Goal: Information Seeking & Learning: Learn about a topic

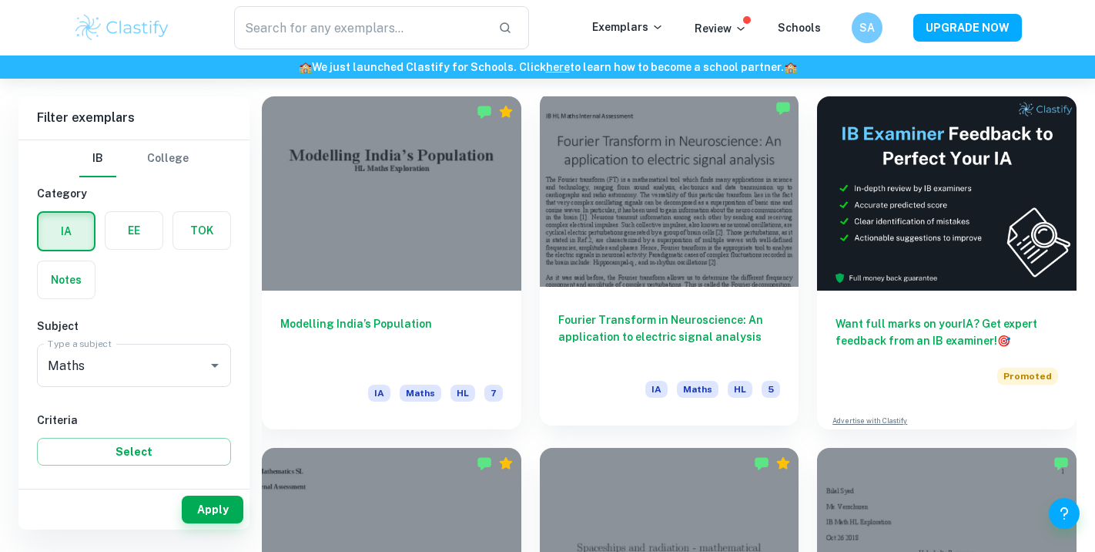
scroll to position [393, 0]
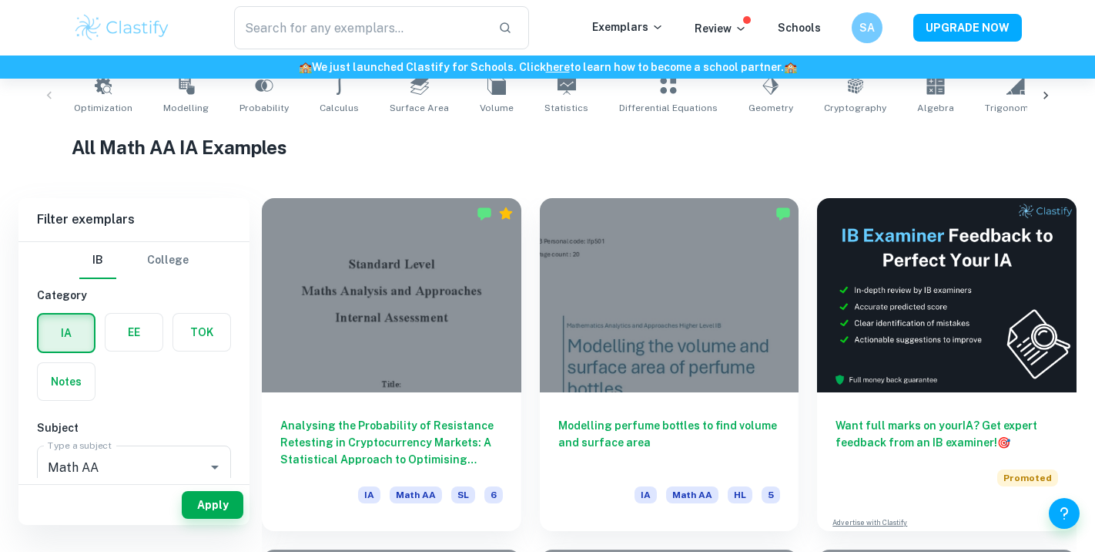
scroll to position [276, 0]
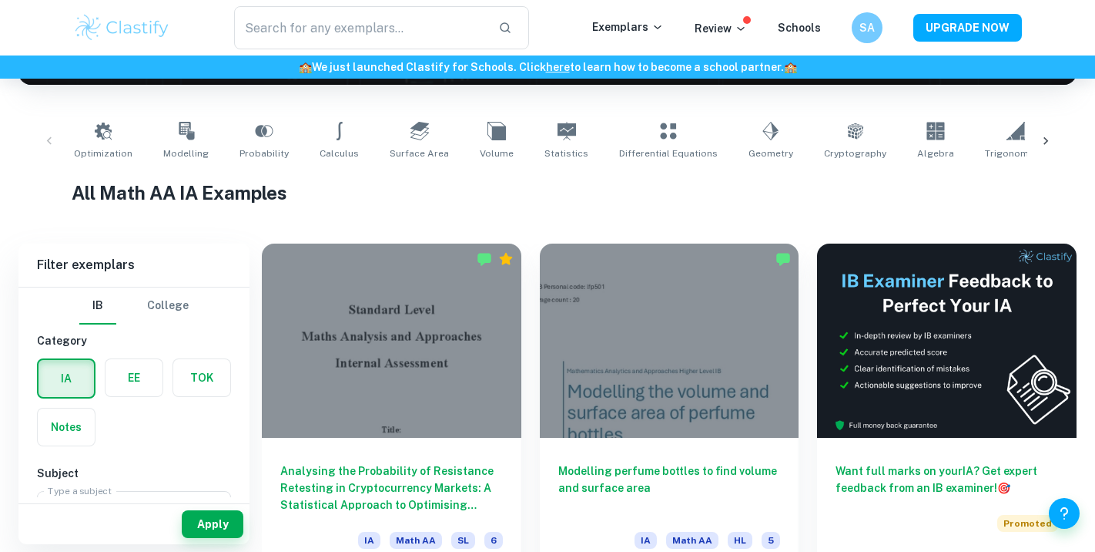
click at [336, 134] on icon at bounding box center [339, 131] width 6 height 18
type input "Calculus"
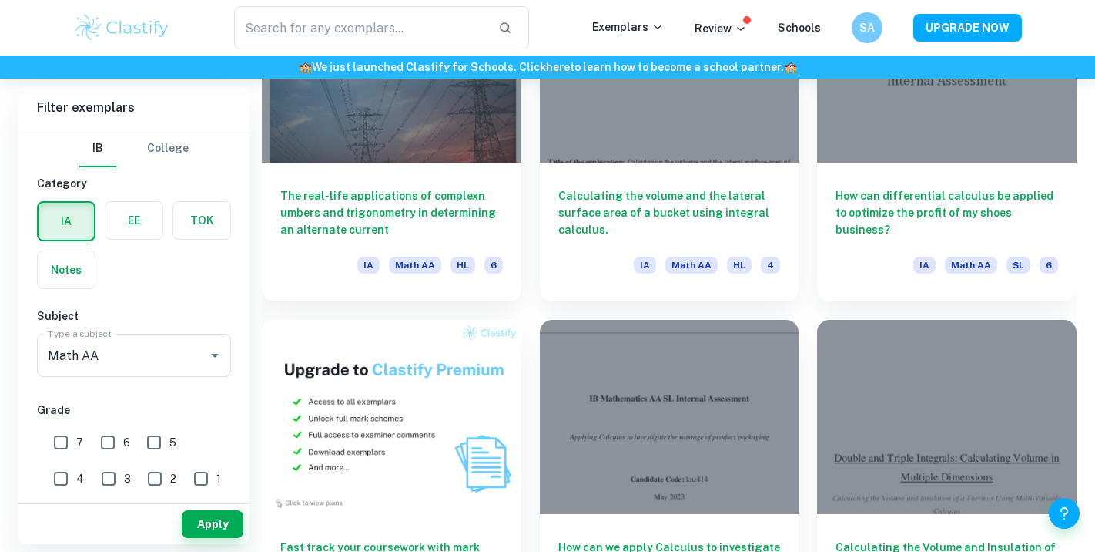
scroll to position [907, 0]
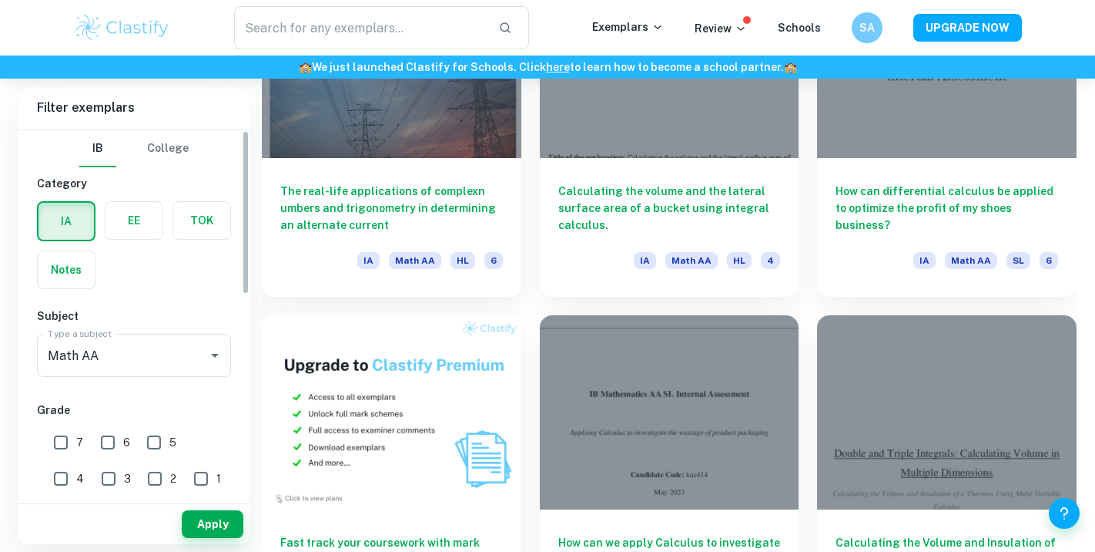
click at [62, 431] on input "7" at bounding box center [60, 442] width 31 height 31
checkbox input "true"
click at [214, 522] on button "Apply" at bounding box center [213, 524] width 62 height 28
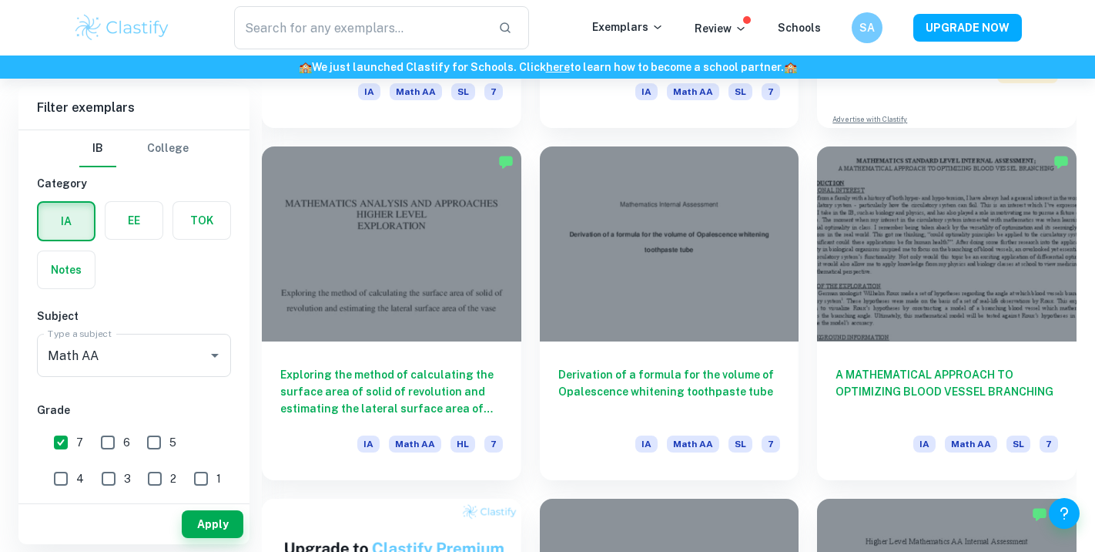
scroll to position [719, 0]
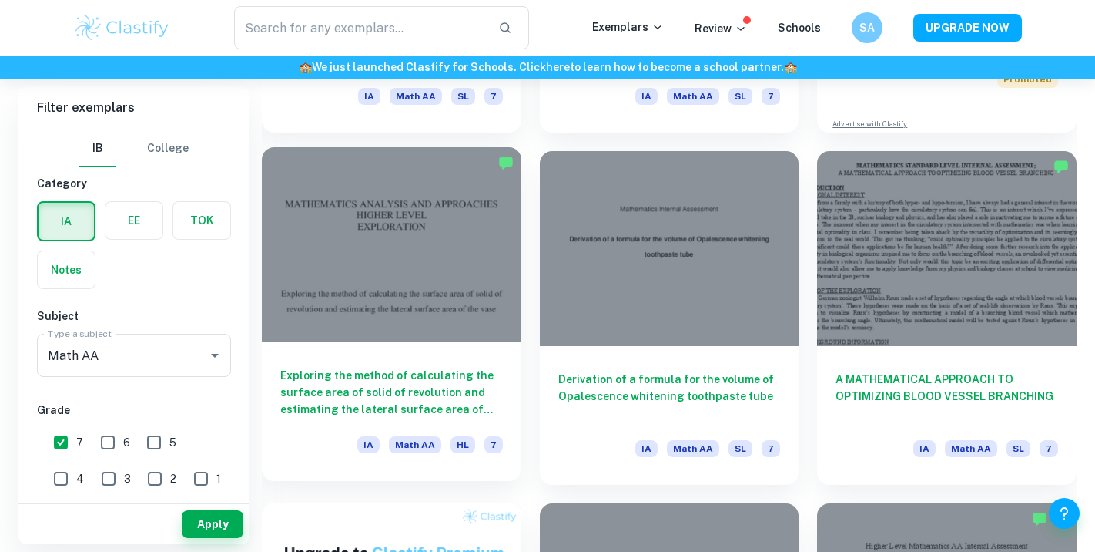
click at [438, 268] on div at bounding box center [392, 244] width 260 height 194
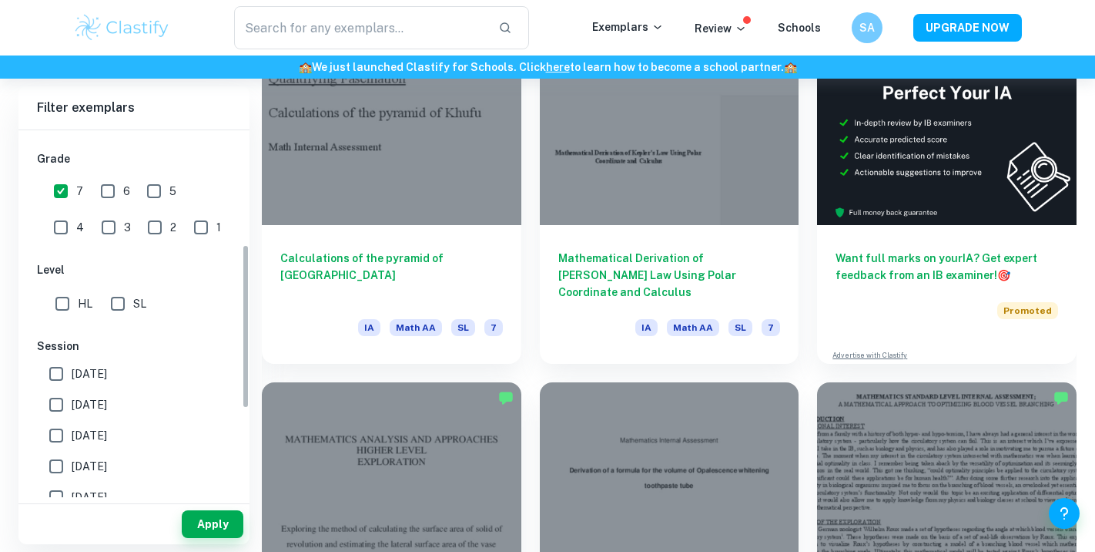
scroll to position [254, 0]
click at [138, 307] on span "SL" at bounding box center [139, 300] width 13 height 17
click at [133, 307] on input "SL" at bounding box center [117, 300] width 31 height 31
checkbox input "true"
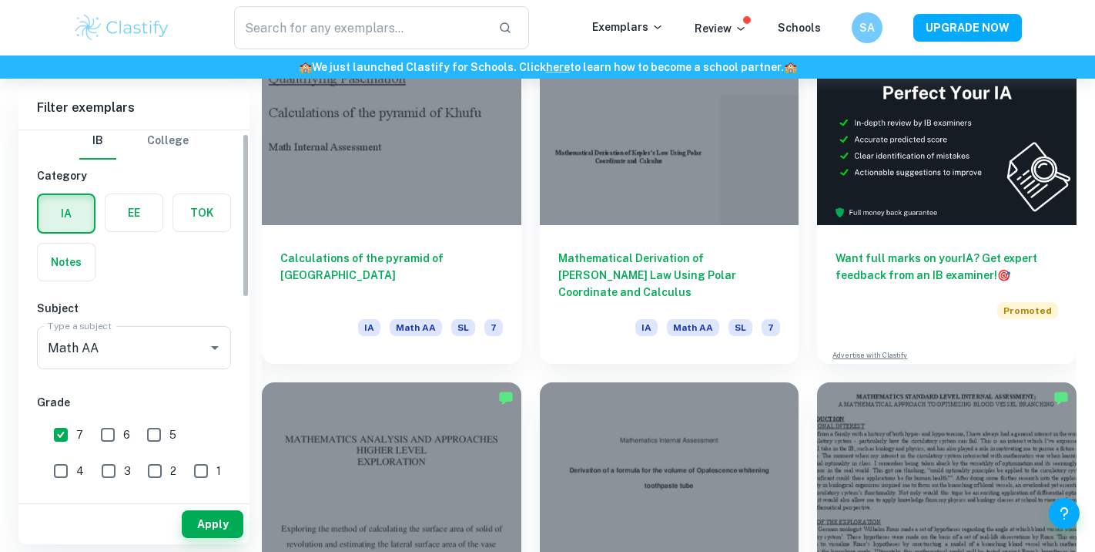
scroll to position [0, 0]
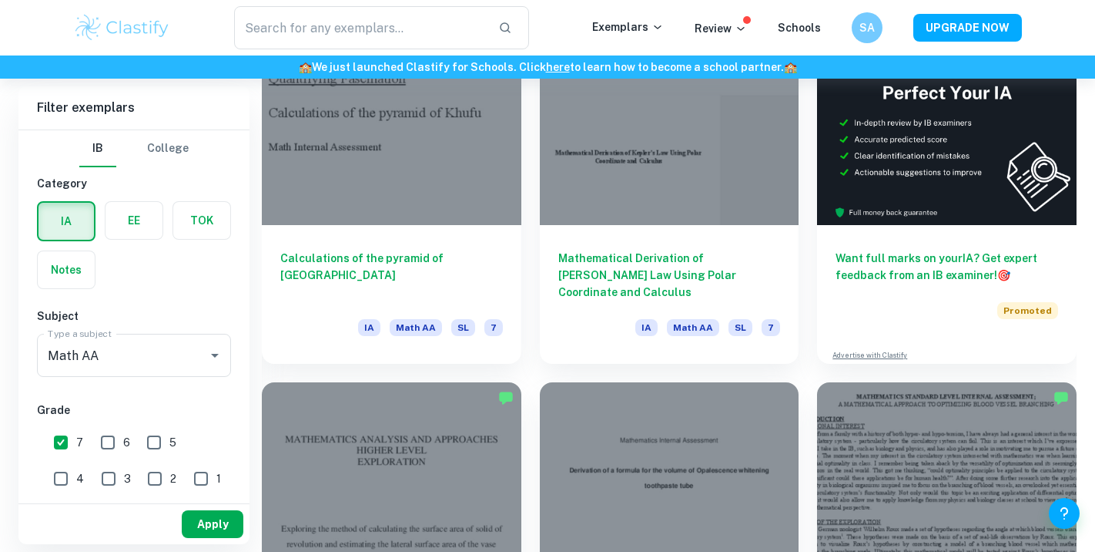
click at [221, 514] on button "Apply" at bounding box center [213, 524] width 62 height 28
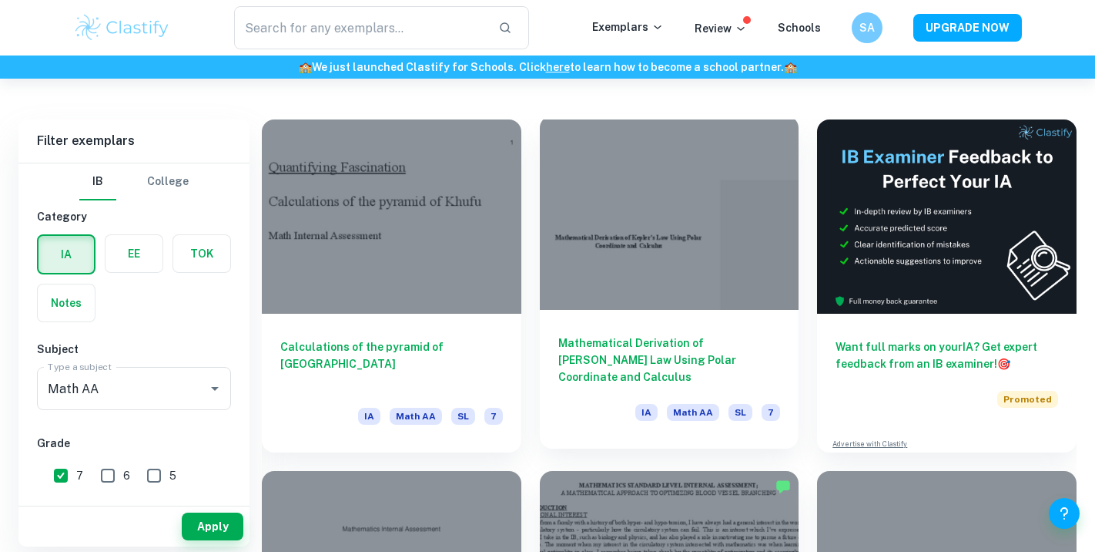
scroll to position [402, 0]
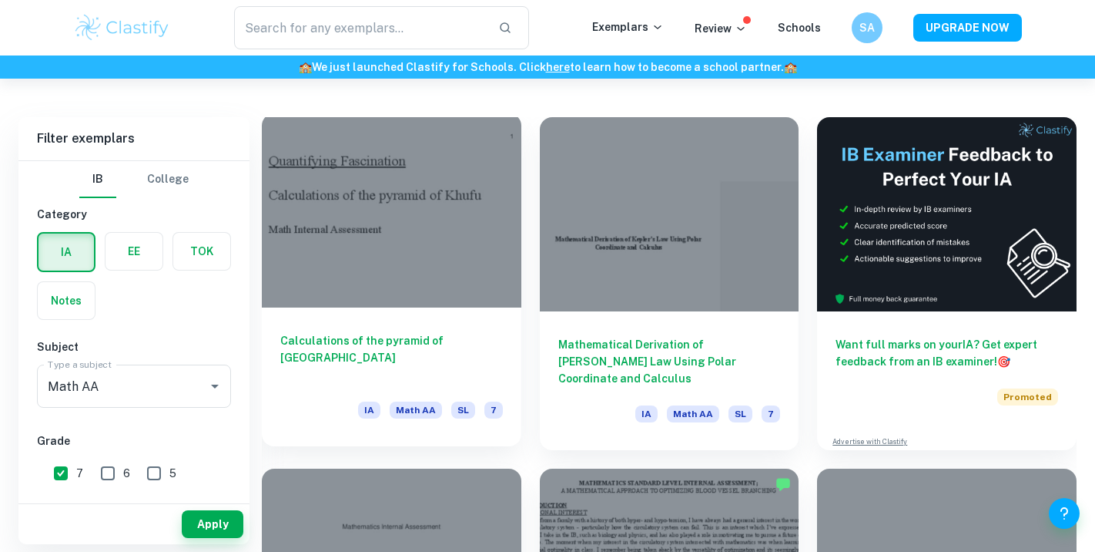
click at [399, 255] on div at bounding box center [392, 210] width 260 height 194
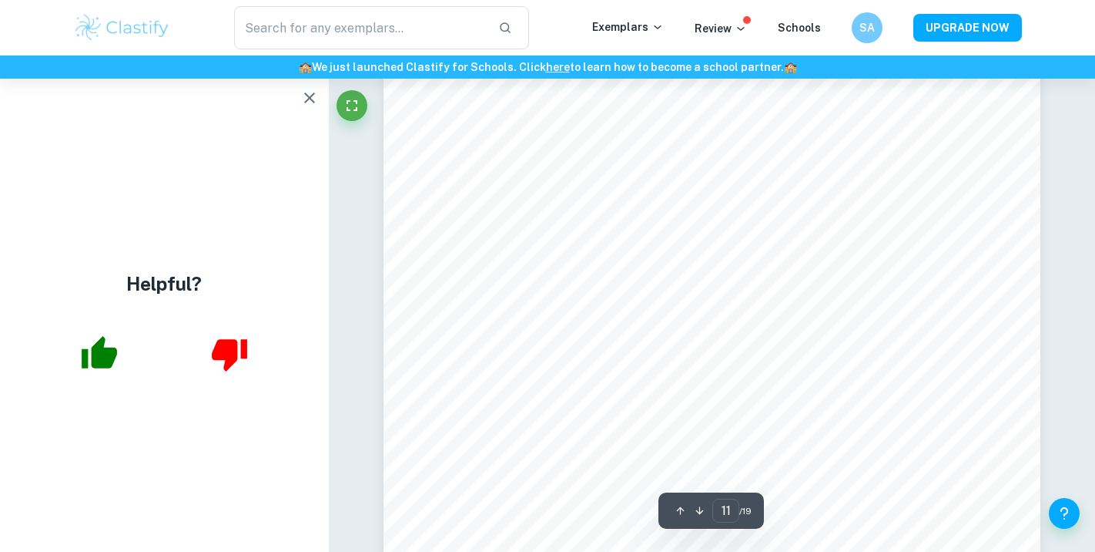
scroll to position [9940, 0]
type input "18"
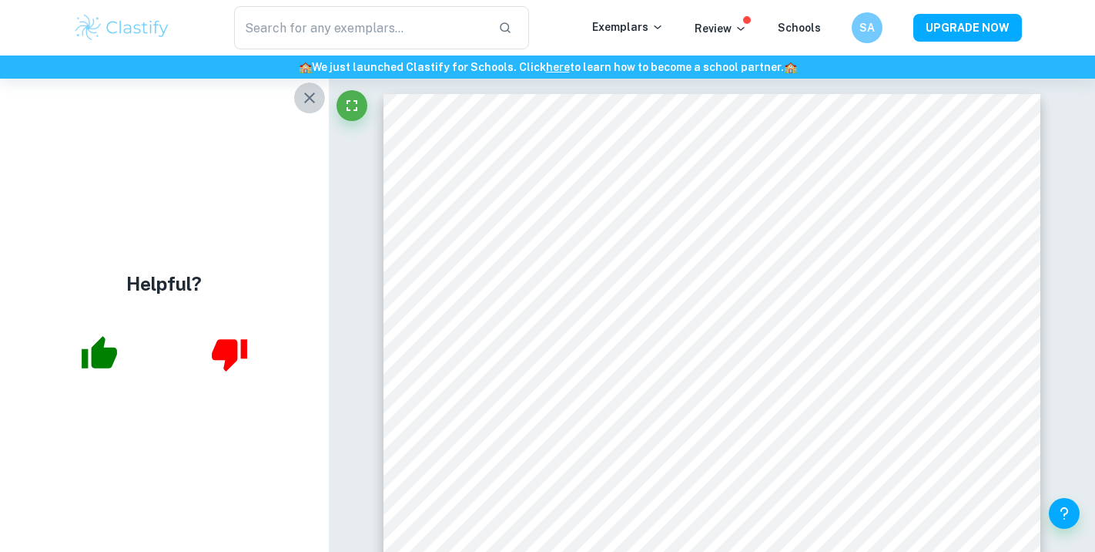
click at [309, 97] on icon "button" at bounding box center [309, 97] width 11 height 11
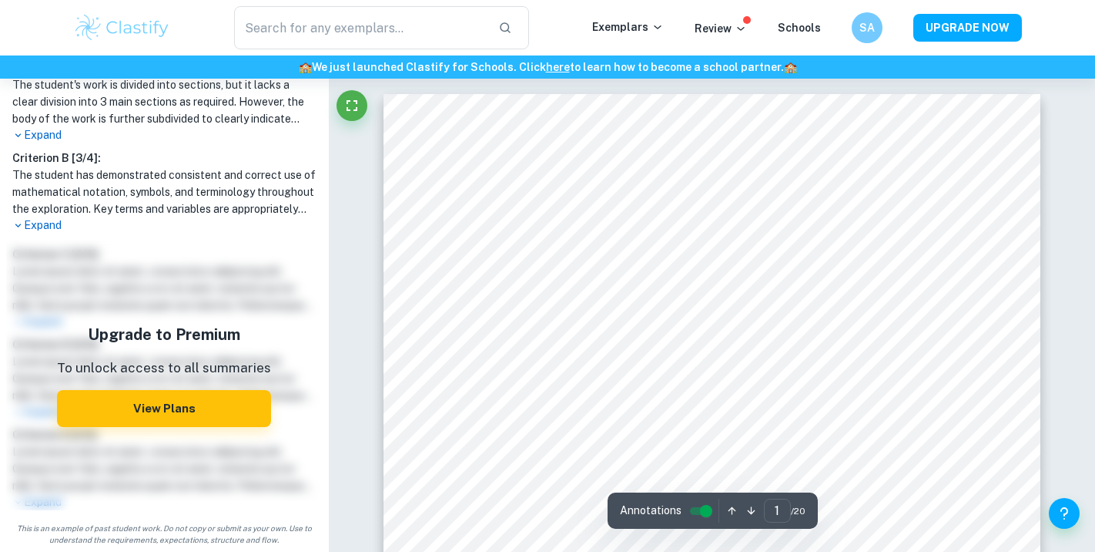
scroll to position [18, 0]
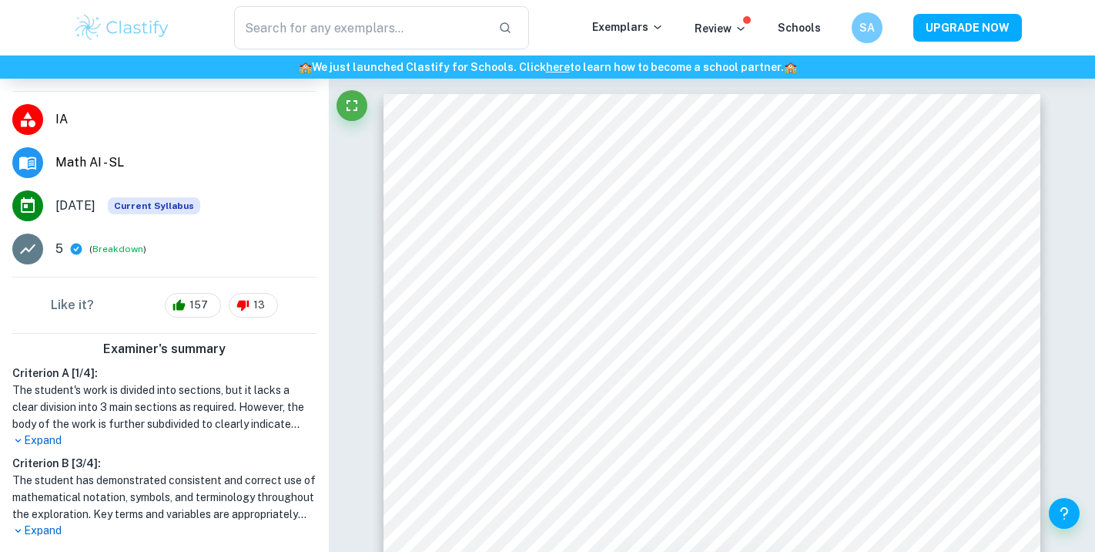
scroll to position [0, 0]
